Goal: Find contact information: Find contact information

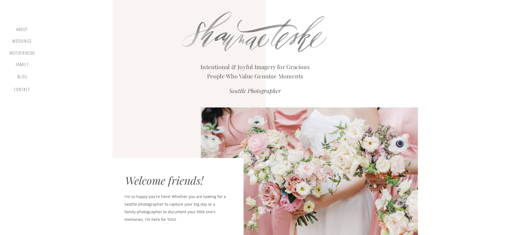
click at [28, 89] on div "contact" at bounding box center [22, 90] width 19 height 7
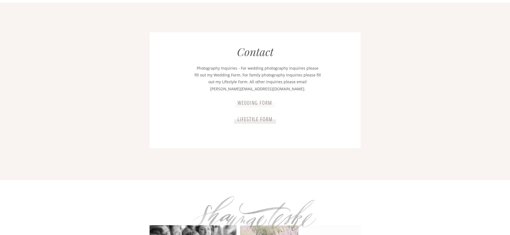
scroll to position [985, 0]
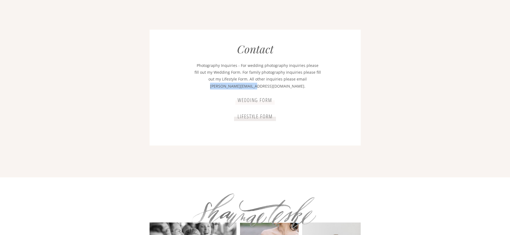
drag, startPoint x: 283, startPoint y: 87, endPoint x: 234, endPoint y: 85, distance: 48.8
click at [234, 85] on p "Photography Inquiries - For wedding photography inquiries please fill out my We…" at bounding box center [257, 76] width 127 height 28
copy p "[PERSON_NAME][EMAIL_ADDRESS][DOMAIN_NAME]."
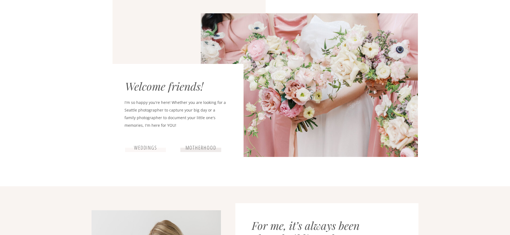
scroll to position [0, 0]
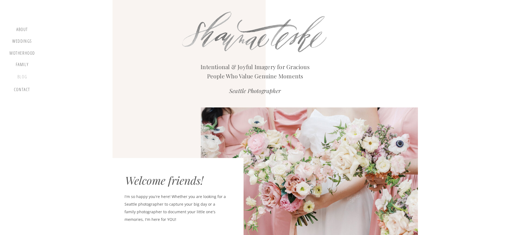
click at [25, 77] on div "blog" at bounding box center [22, 78] width 16 height 8
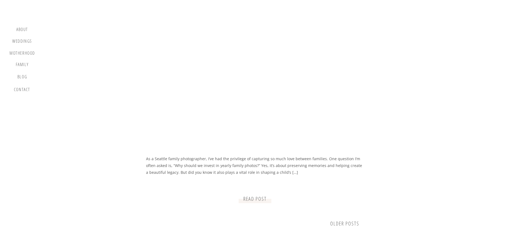
scroll to position [626, 0]
